Goal: Transaction & Acquisition: Purchase product/service

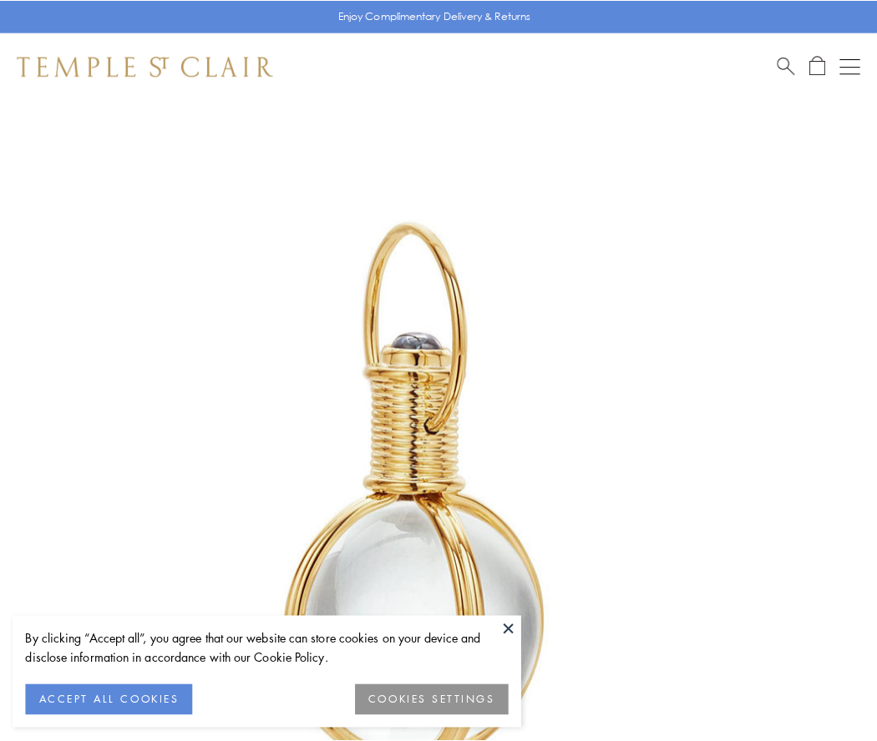
scroll to position [436, 0]
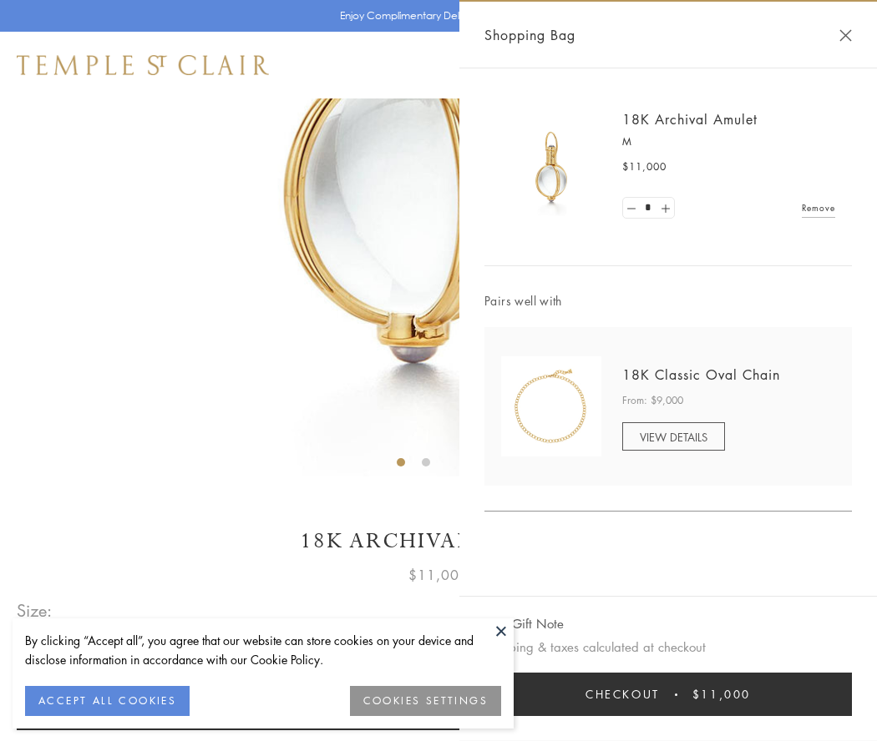
click at [668, 695] on button "Checkout $11,000" at bounding box center [667, 694] width 367 height 43
